Goal: Transaction & Acquisition: Purchase product/service

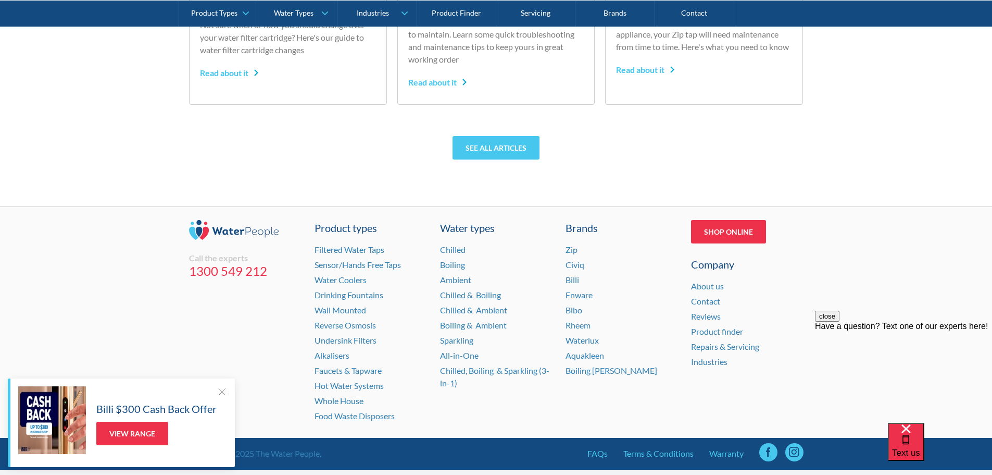
scroll to position [4222, 0]
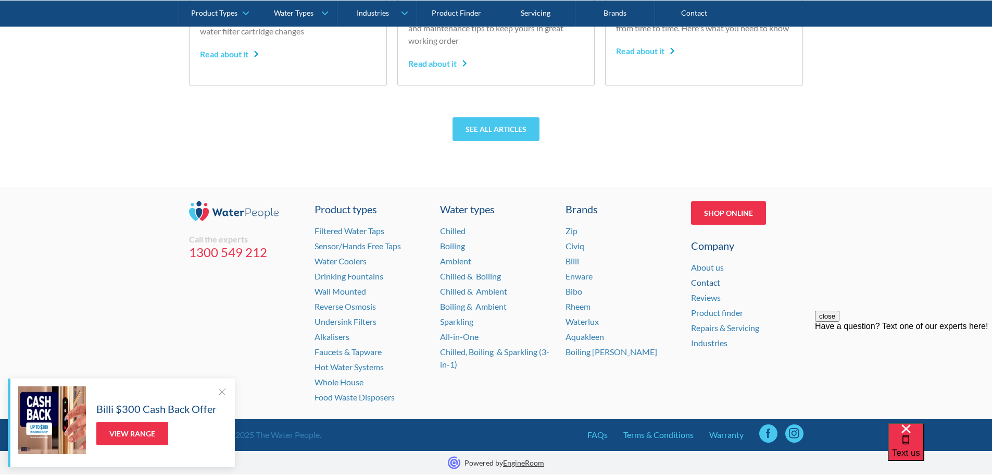
click at [710, 283] on link "Contact" at bounding box center [705, 282] width 29 height 10
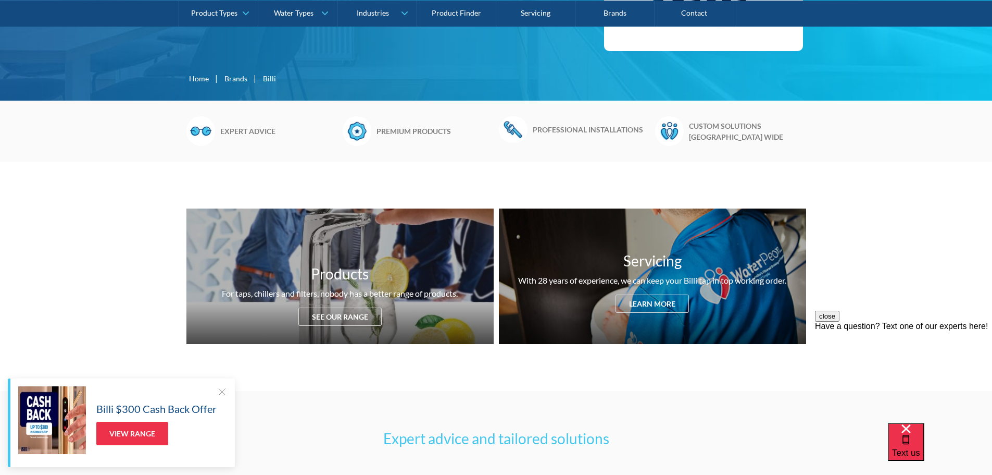
scroll to position [260, 0]
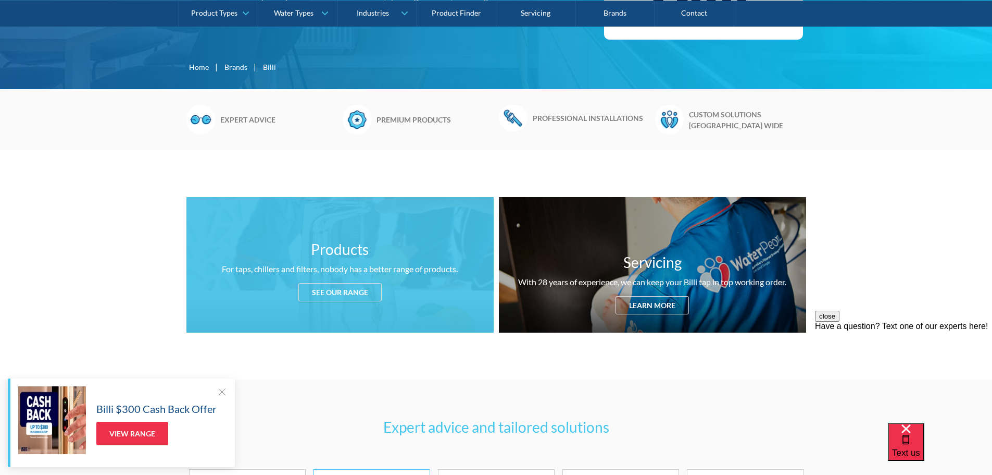
click at [341, 289] on div "See our range" at bounding box center [339, 292] width 83 height 18
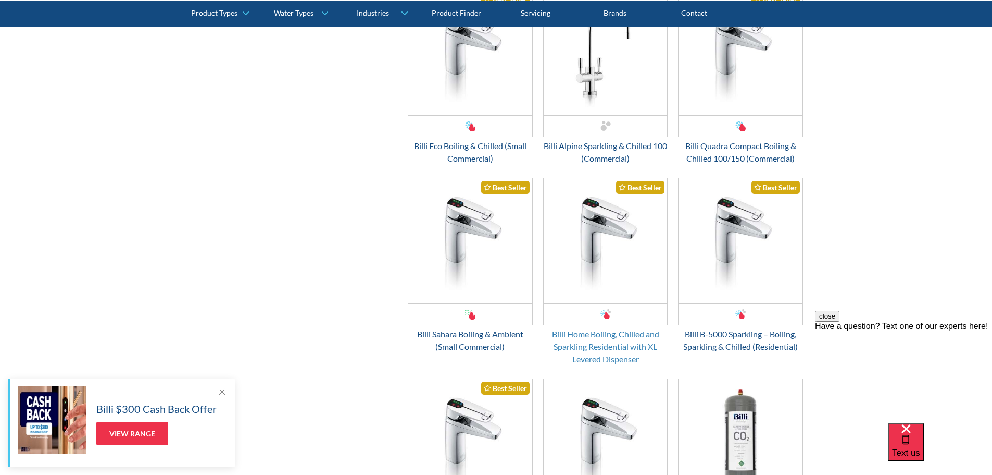
scroll to position [1583, 0]
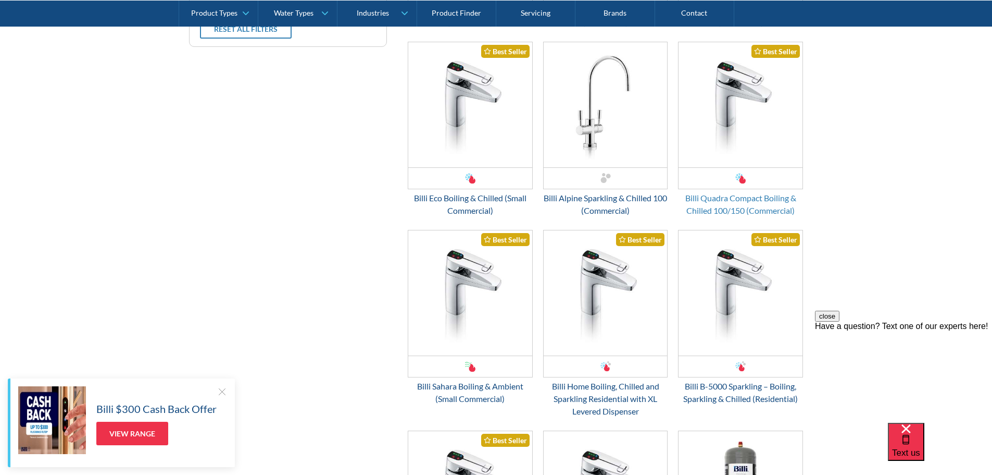
click at [737, 196] on div "Billi Quadra Compact Boiling & Chilled 100/150 (Commercial)" at bounding box center [740, 204] width 125 height 25
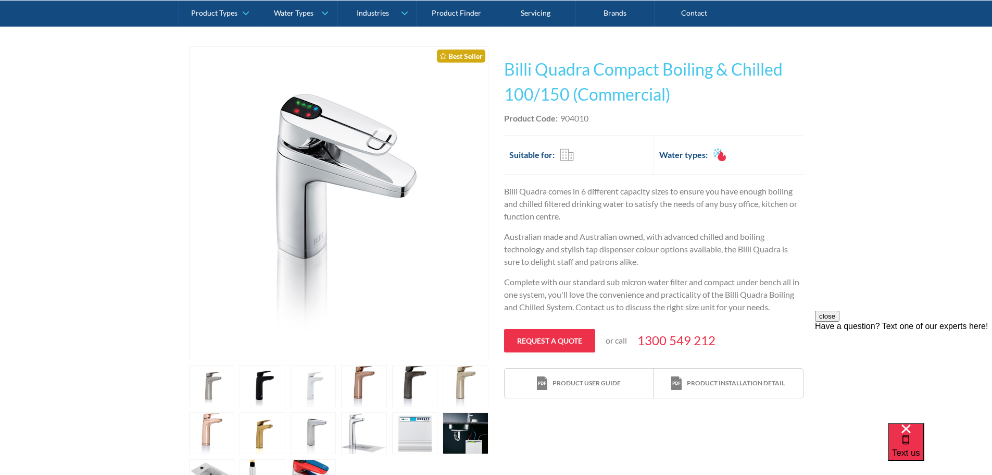
scroll to position [208, 0]
